Goal: Task Accomplishment & Management: Use online tool/utility

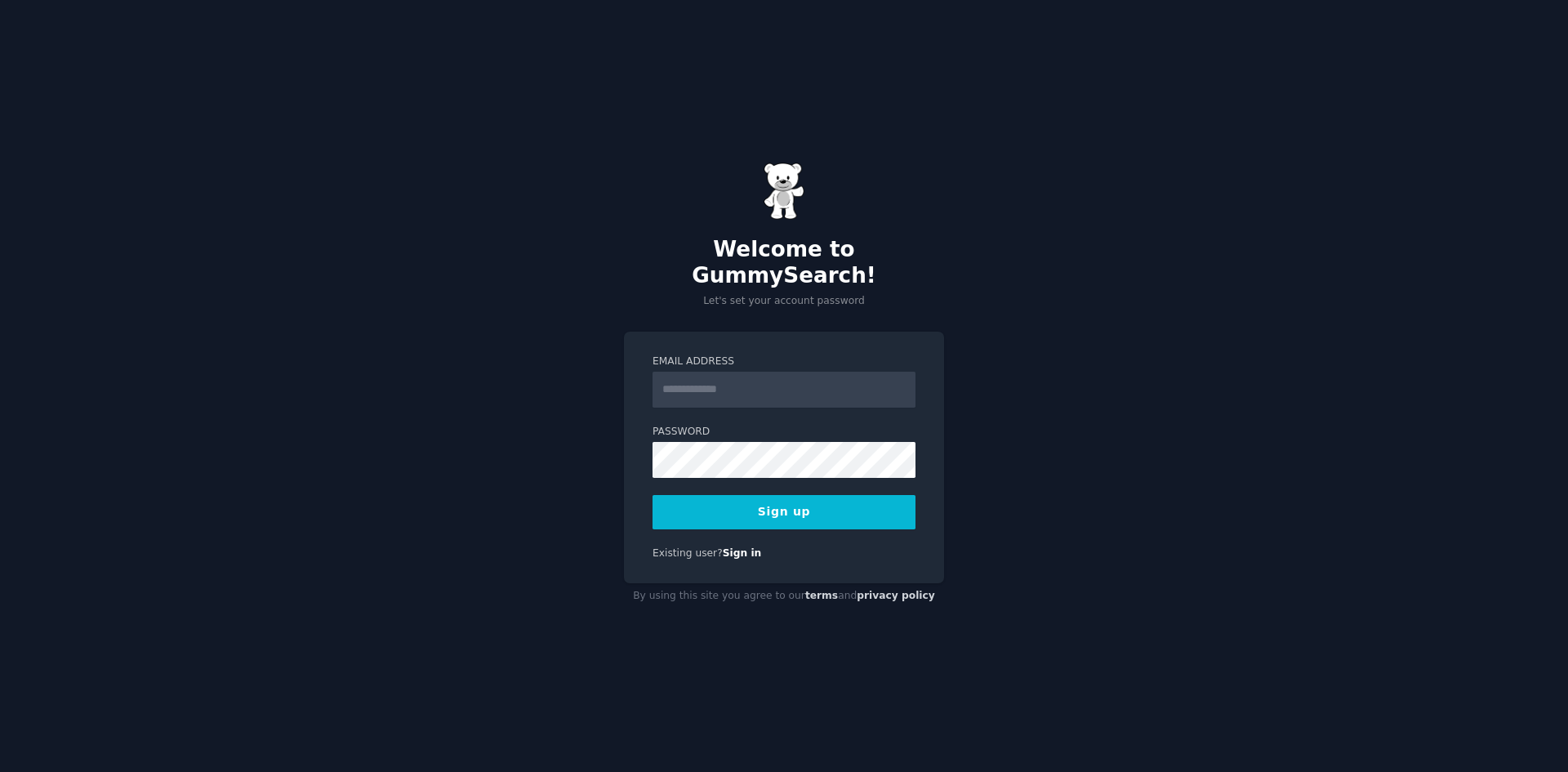
click at [722, 394] on input "Email Address" at bounding box center [783, 390] width 263 height 36
click at [715, 377] on input "Email Address" at bounding box center [783, 390] width 263 height 36
paste input "**********"
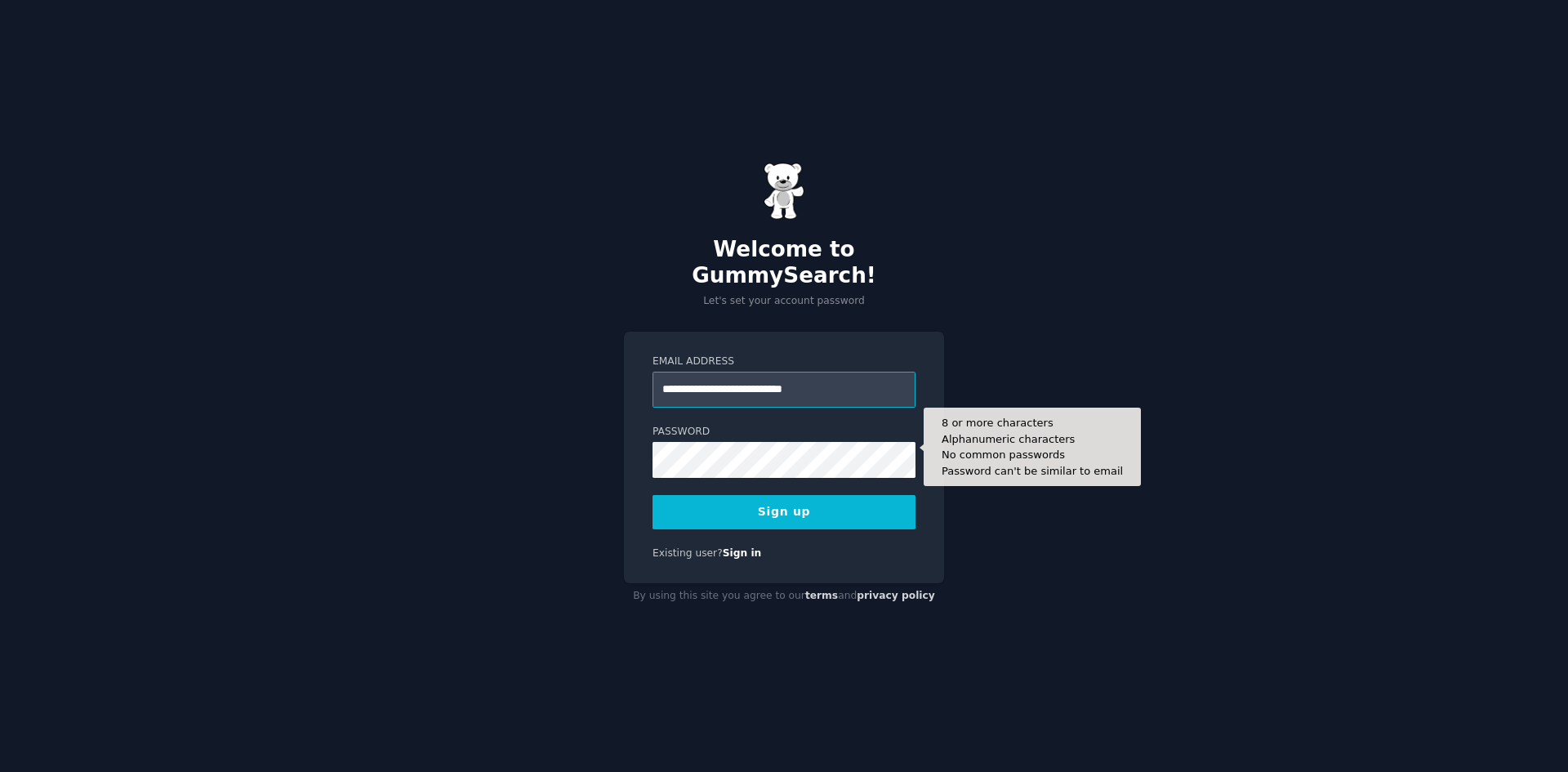
type input "**********"
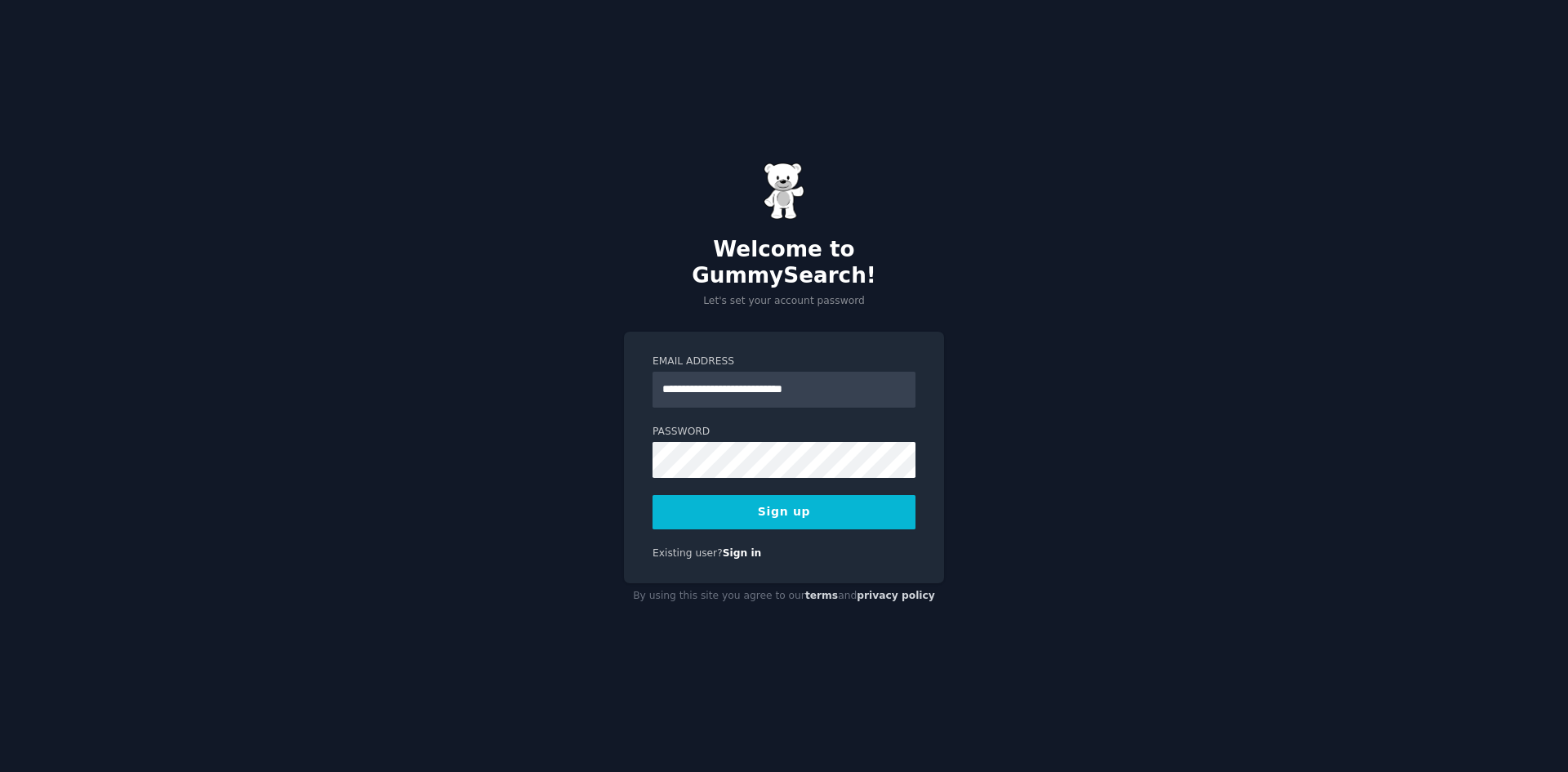
click at [779, 509] on button "Sign up" at bounding box center [783, 512] width 263 height 34
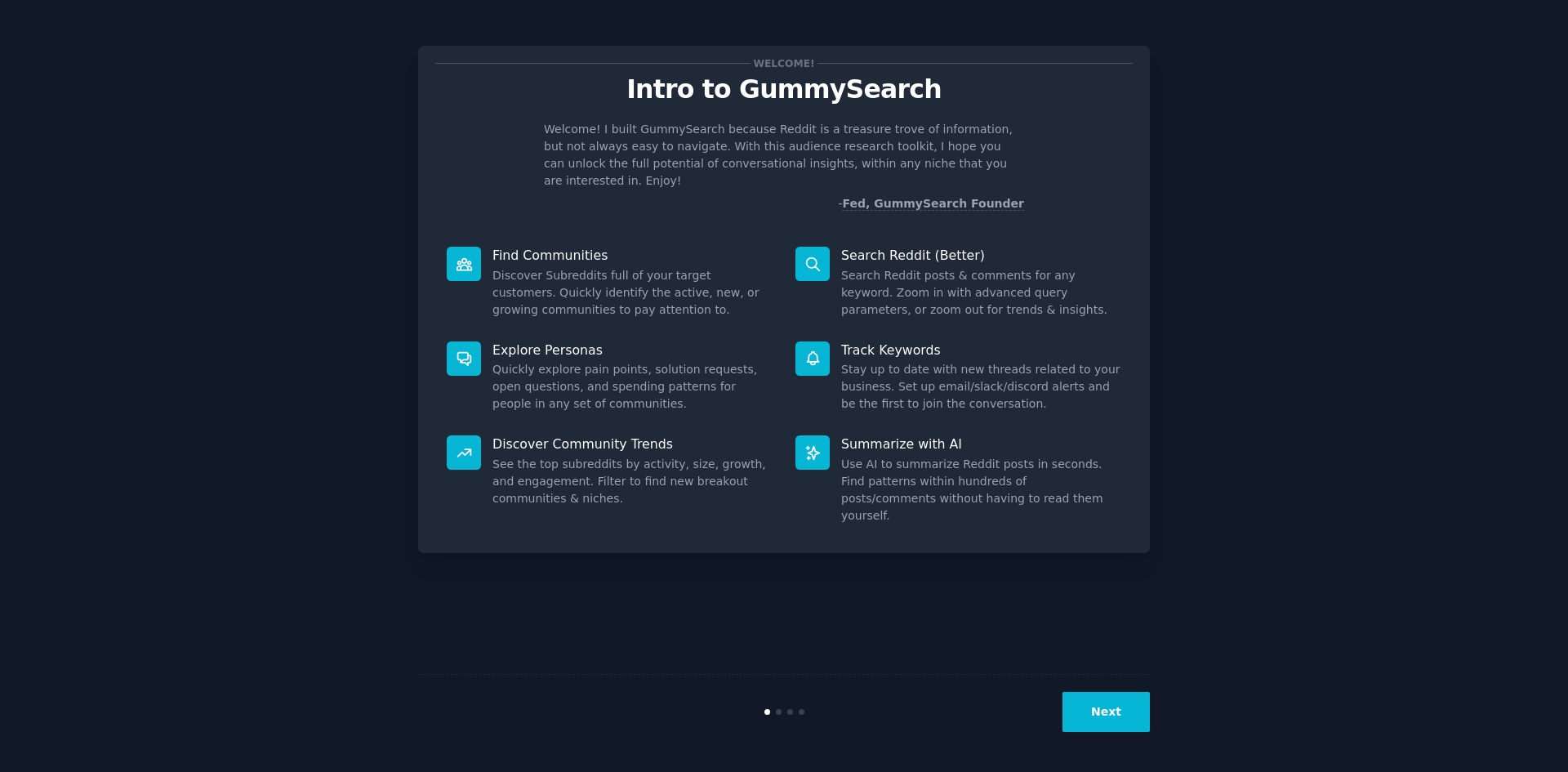
click at [1111, 709] on button "Next" at bounding box center [1106, 712] width 87 height 40
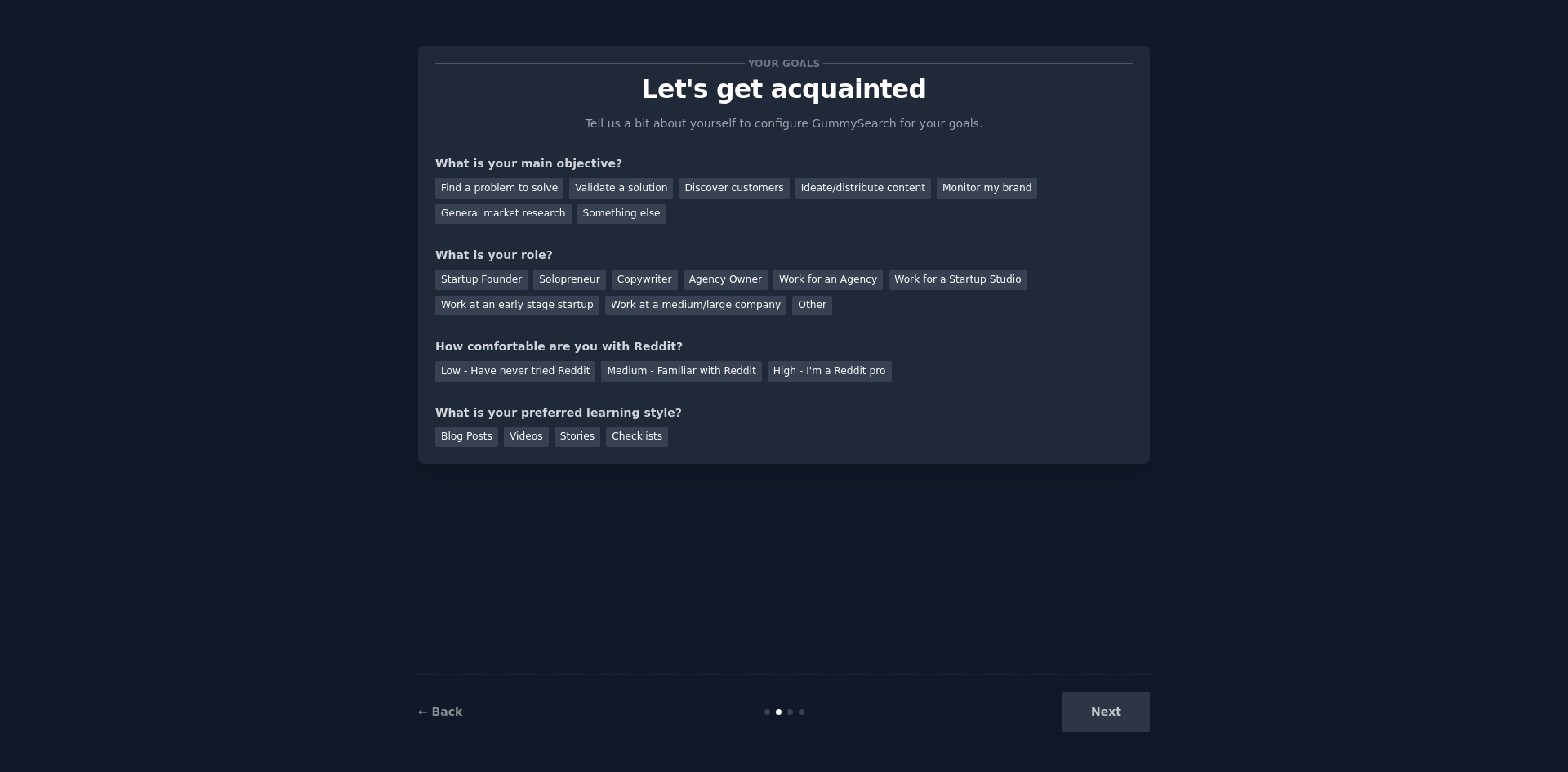
drag, startPoint x: 622, startPoint y: 235, endPoint x: 506, endPoint y: 344, distance: 159.2
click at [506, 344] on div "How comfortable are you with Reddit?" at bounding box center [784, 347] width 698 height 17
click at [521, 378] on div "Low - Have never tried Reddit" at bounding box center [515, 372] width 160 height 21
click at [501, 275] on div "Startup Founder" at bounding box center [481, 280] width 92 height 21
click at [572, 204] on div "General market research" at bounding box center [503, 214] width 137 height 21
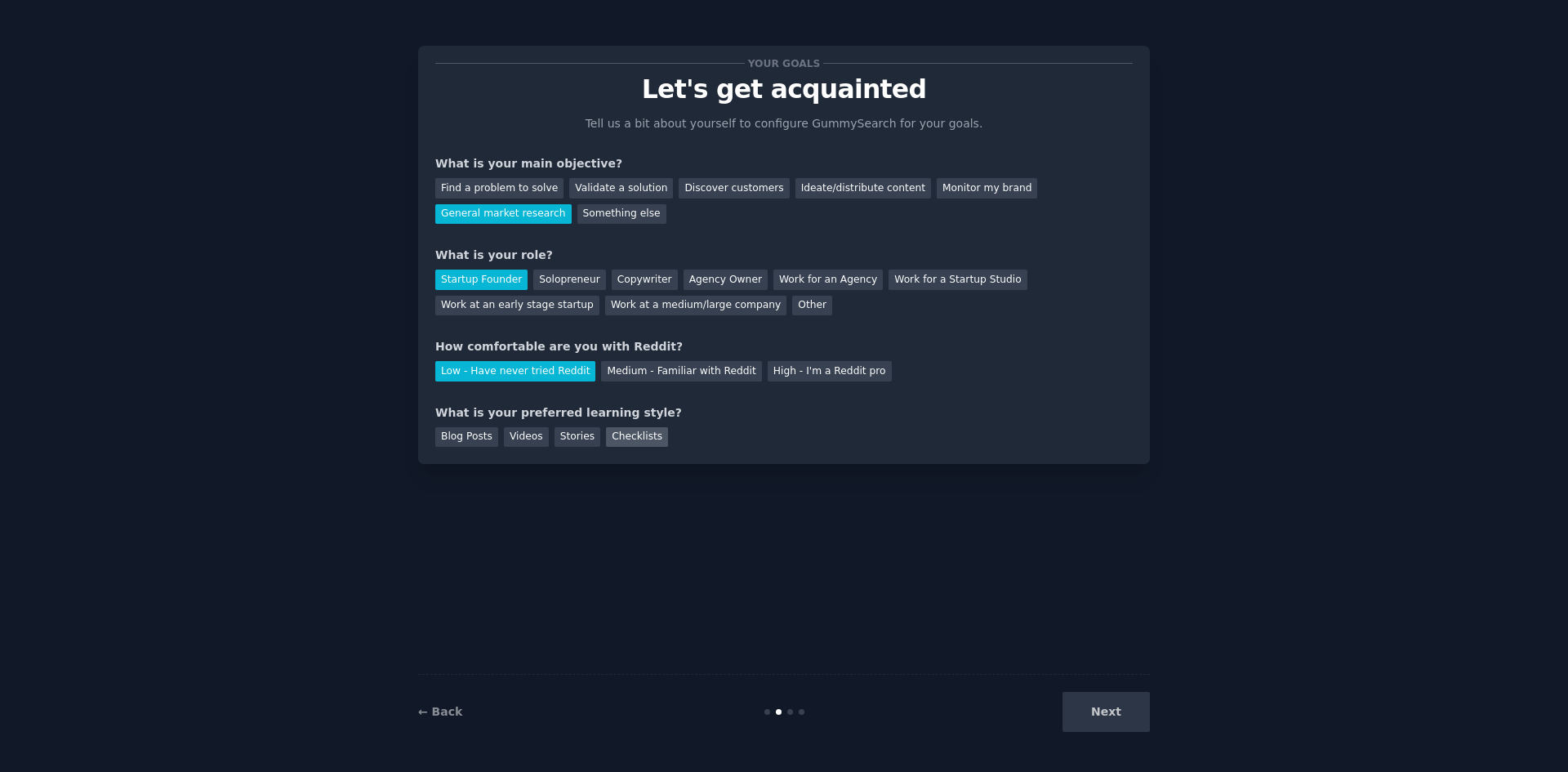
click at [627, 437] on div "Checklists" at bounding box center [636, 437] width 62 height 21
click at [1103, 708] on button "Next" at bounding box center [1106, 712] width 87 height 40
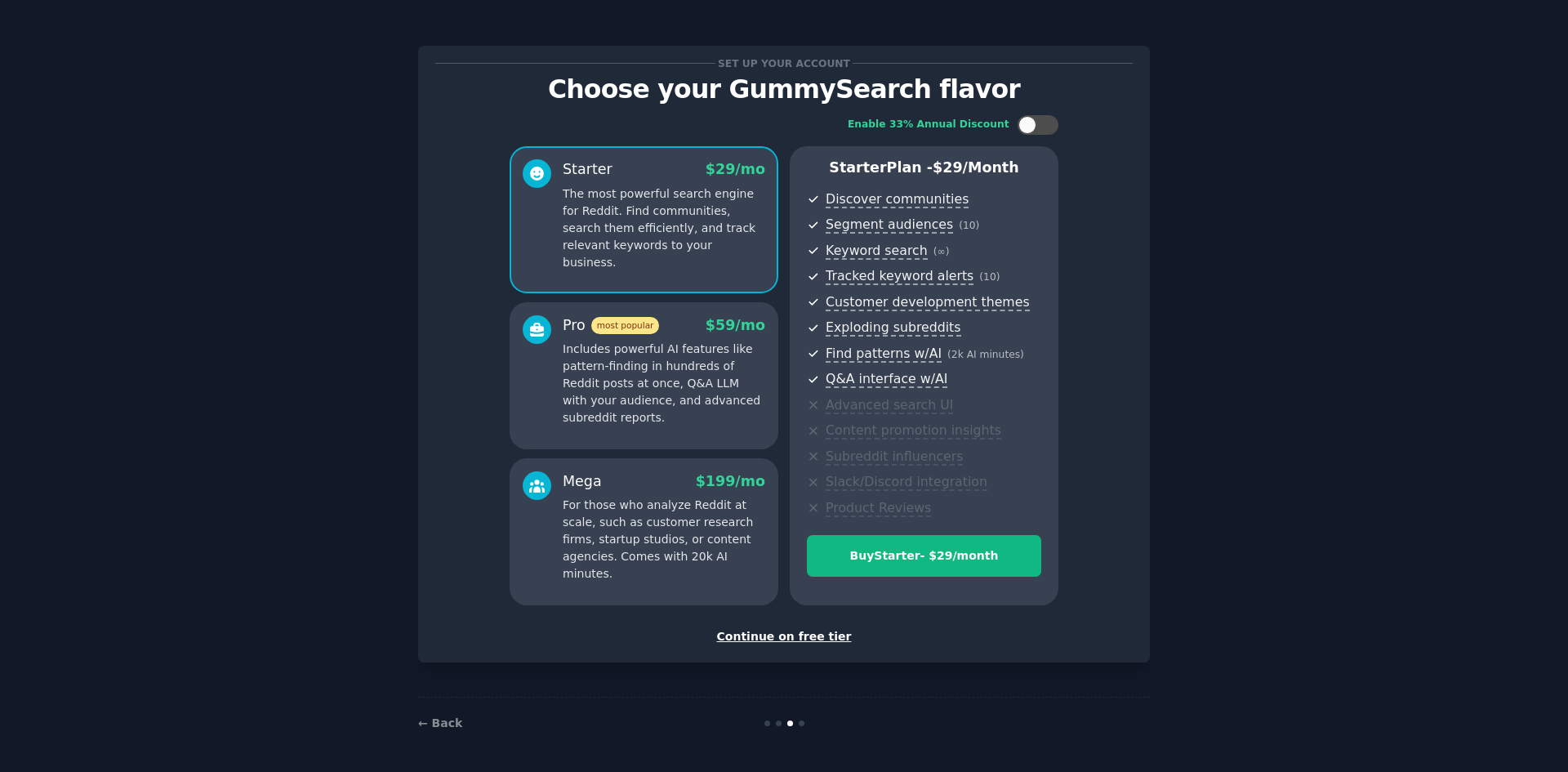
click at [798, 642] on div "Continue on free tier" at bounding box center [784, 636] width 698 height 17
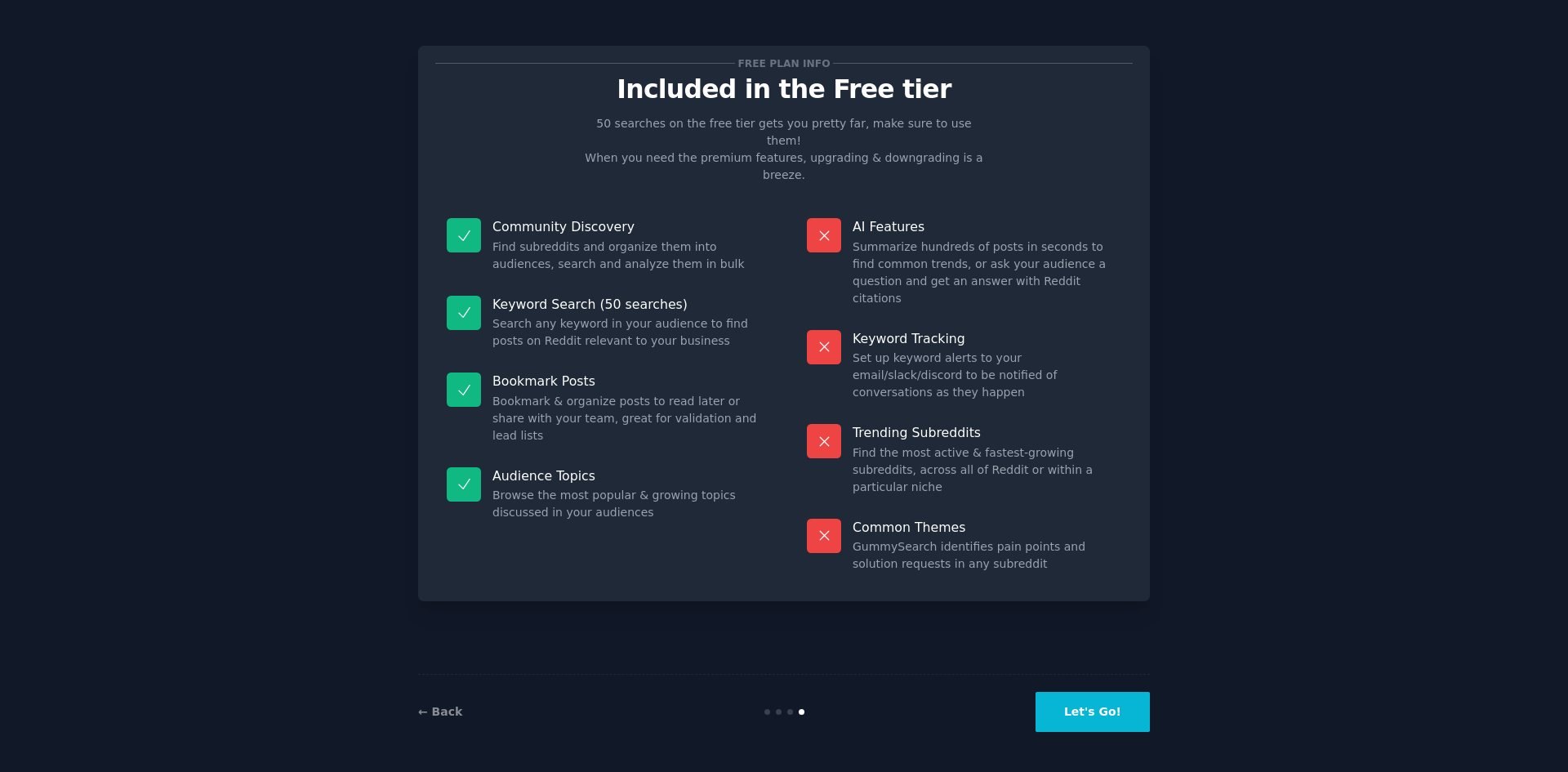
click at [1083, 702] on button "Let's Go!" at bounding box center [1092, 712] width 115 height 40
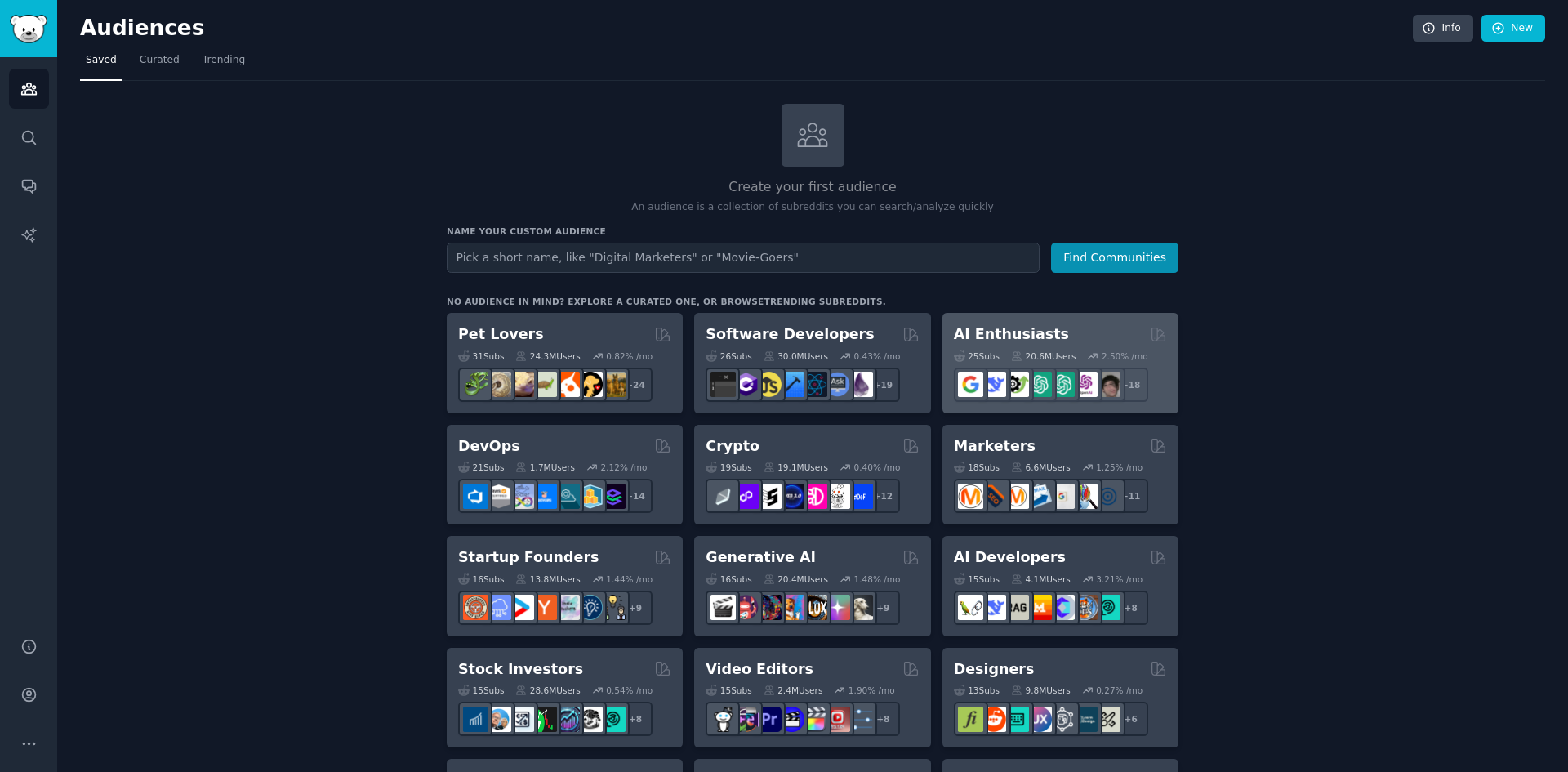
click at [1025, 339] on h2 "AI Enthusiasts" at bounding box center [1011, 335] width 115 height 21
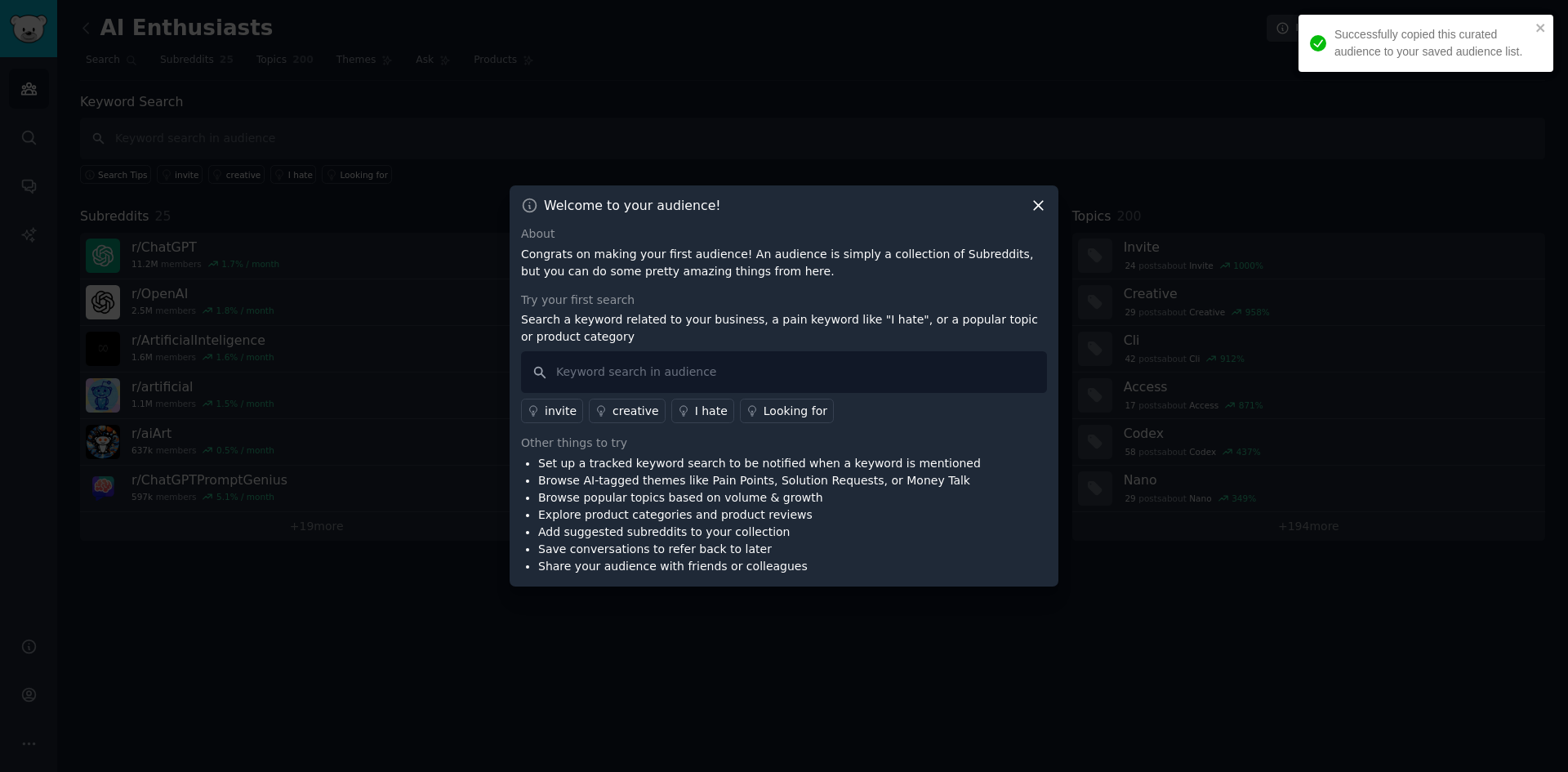
click at [1041, 198] on icon at bounding box center [1038, 206] width 17 height 17
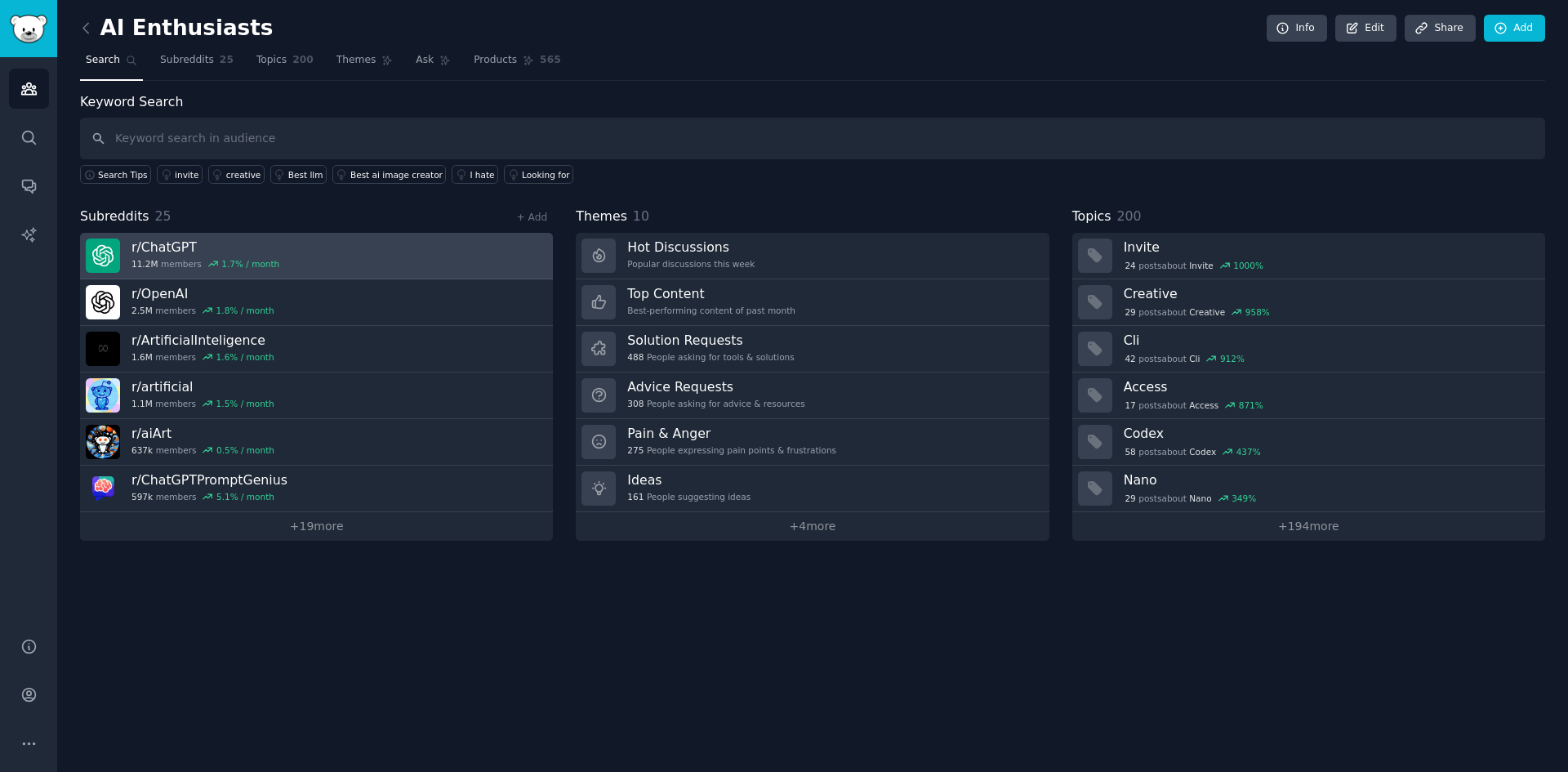
click at [441, 243] on link "r/ ChatGPT 11.2M members 1.7 % / month" at bounding box center [316, 255] width 473 height 46
